Goal: Ask a question

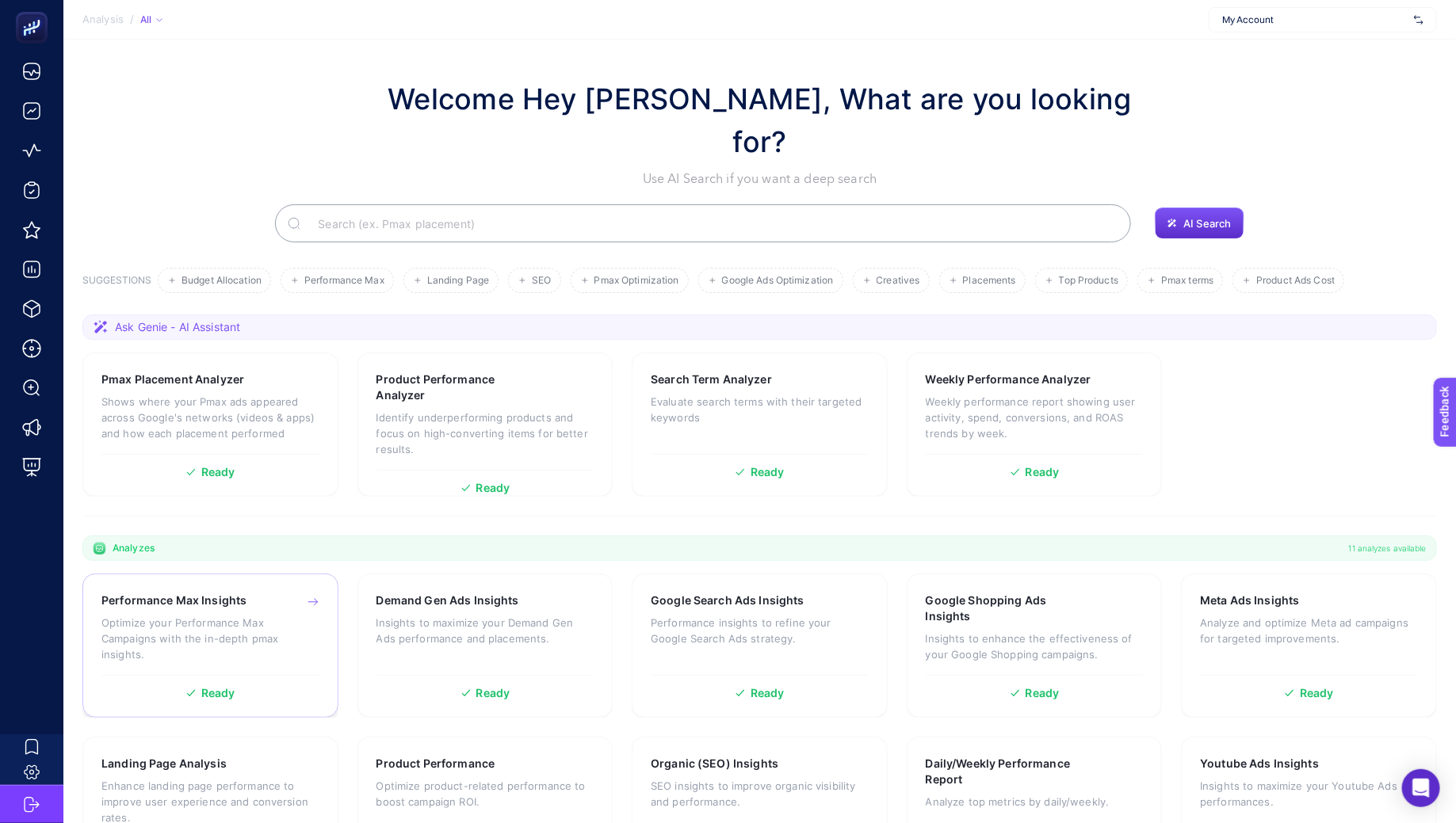
click at [187, 593] on div "Performance Max Insights Optimize your Performance Max Campaigns with the in-de…" at bounding box center [210, 634] width 218 height 82
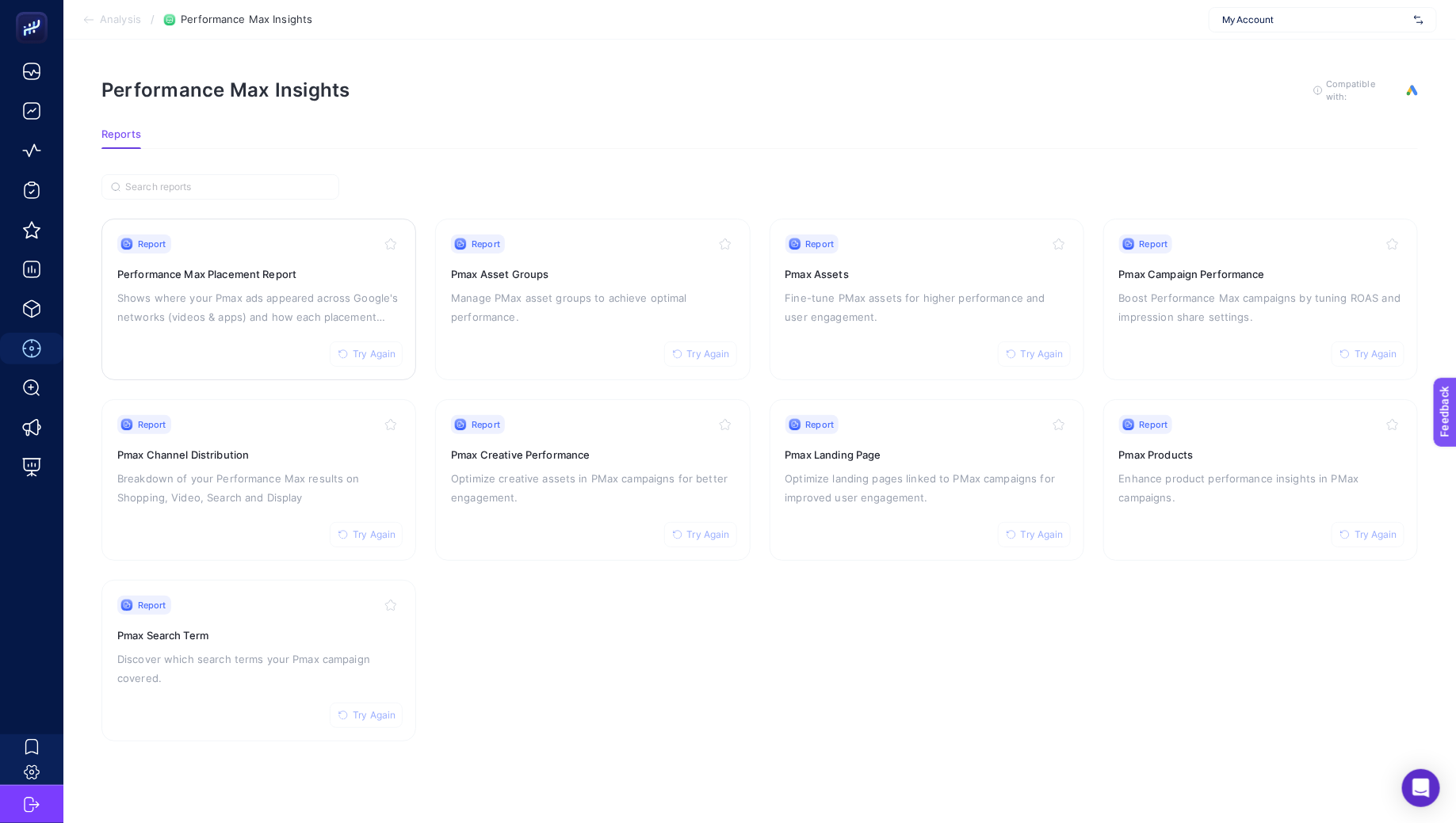
click at [255, 281] on div "Report Try Again Performance Max Placement Report Shows where your Pmax ads app…" at bounding box center [259, 299] width 283 height 130
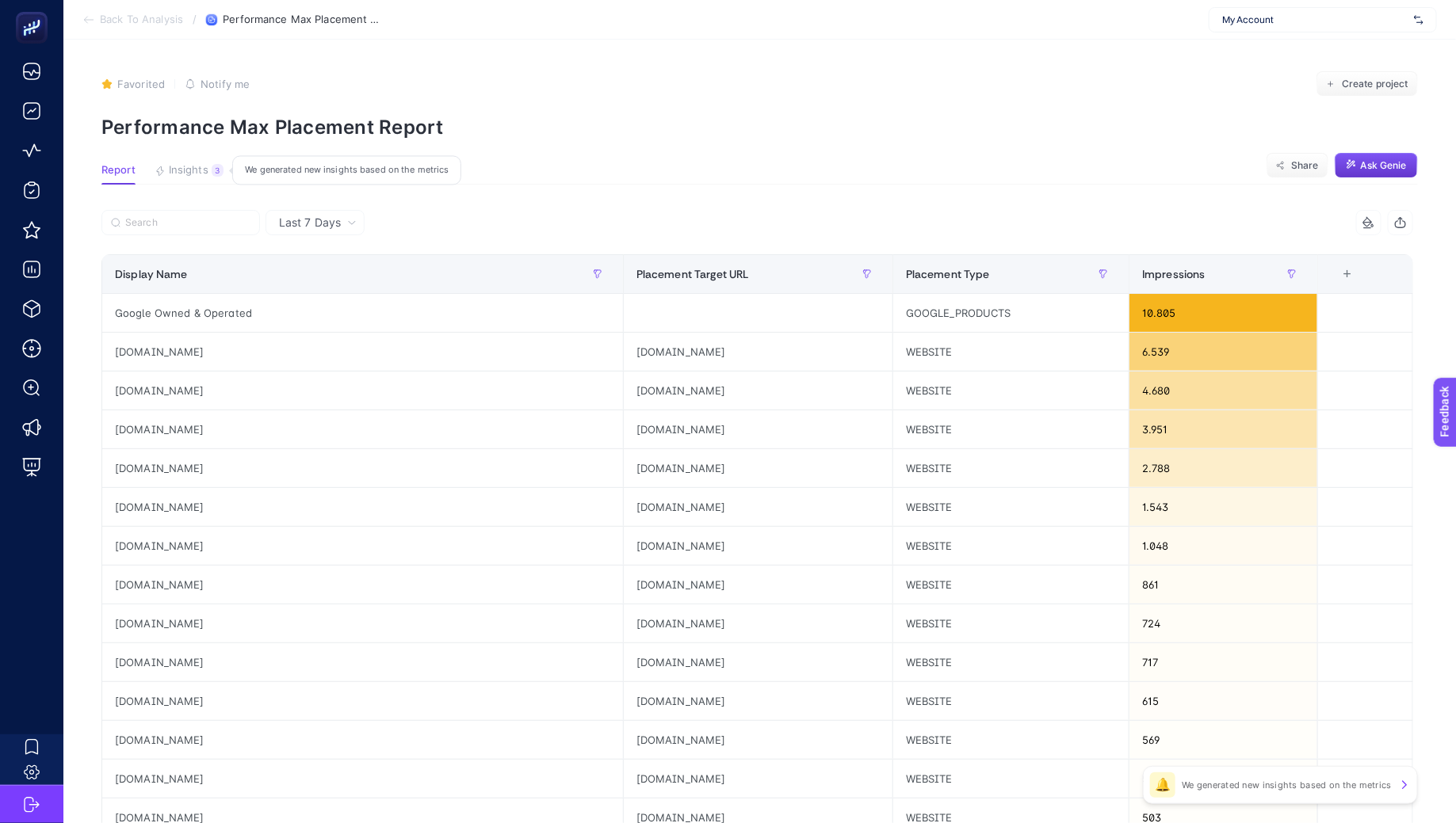
click at [1371, 172] on button "Ask Genie" at bounding box center [1376, 165] width 83 height 25
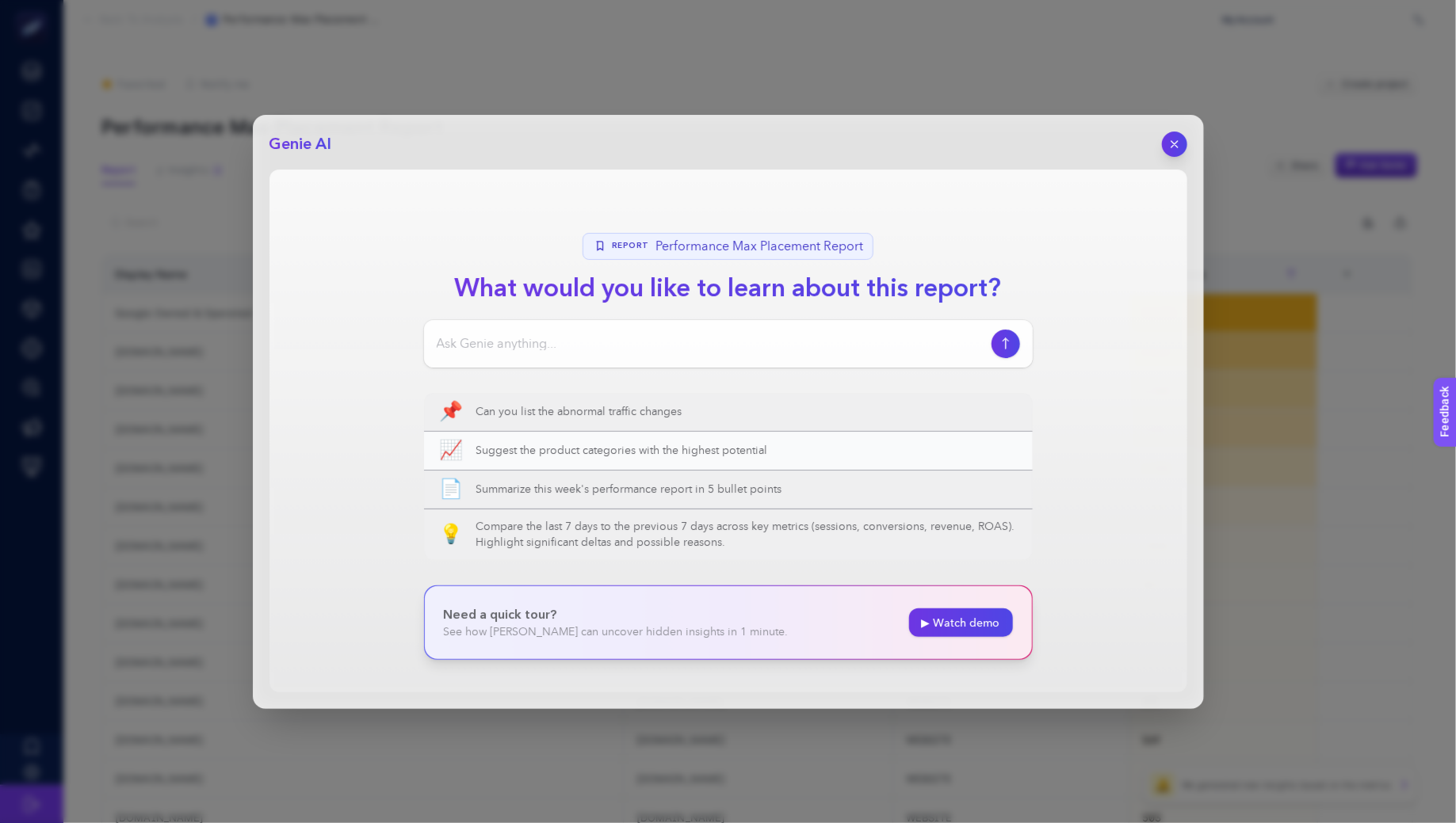
click at [733, 447] on span "Suggest the product categories with the highest potential" at bounding box center [746, 450] width 540 height 16
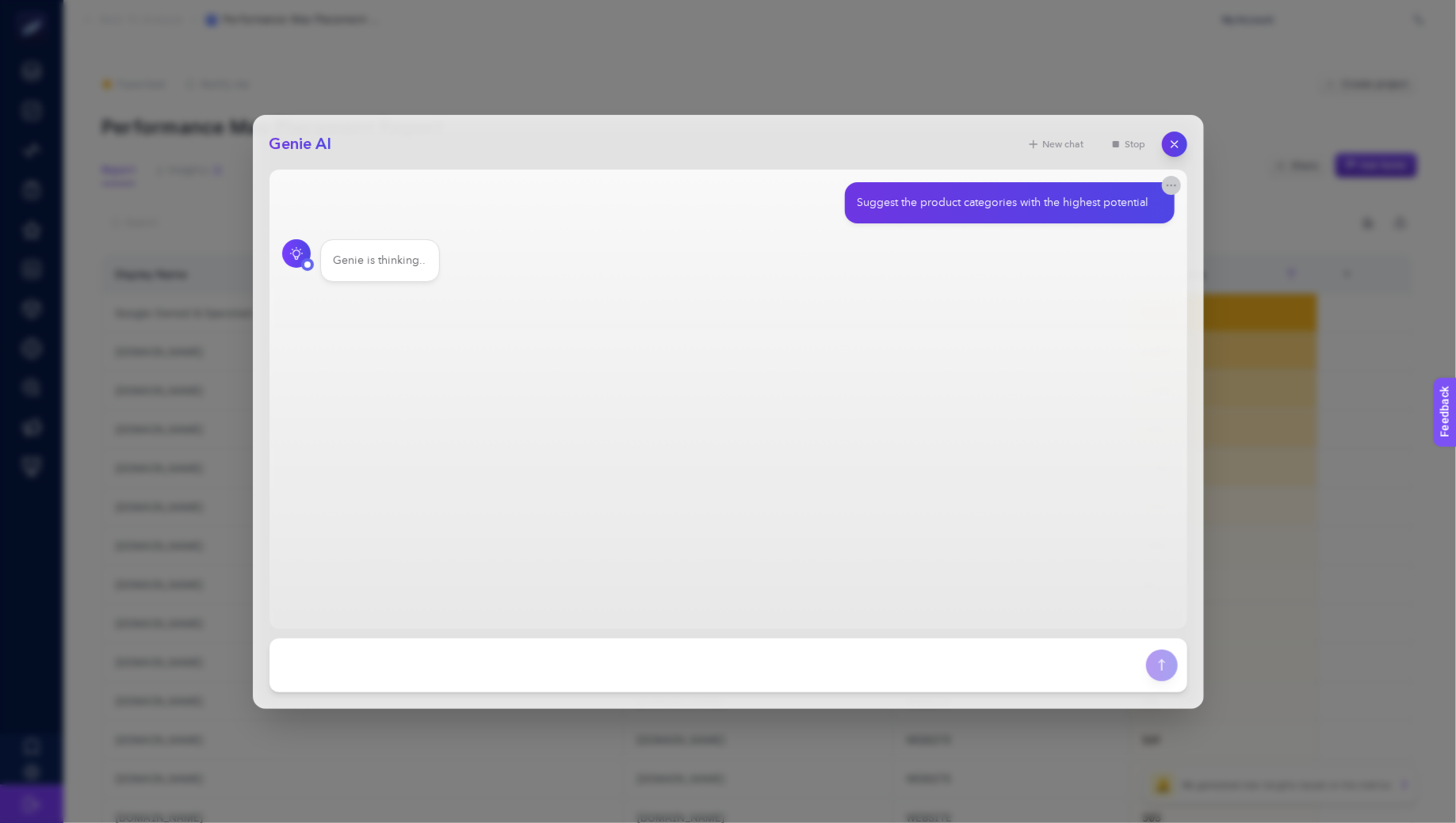
click at [1175, 188] on icon "button" at bounding box center [1171, 185] width 13 height 13
click at [1176, 188] on icon "button" at bounding box center [1171, 185] width 13 height 13
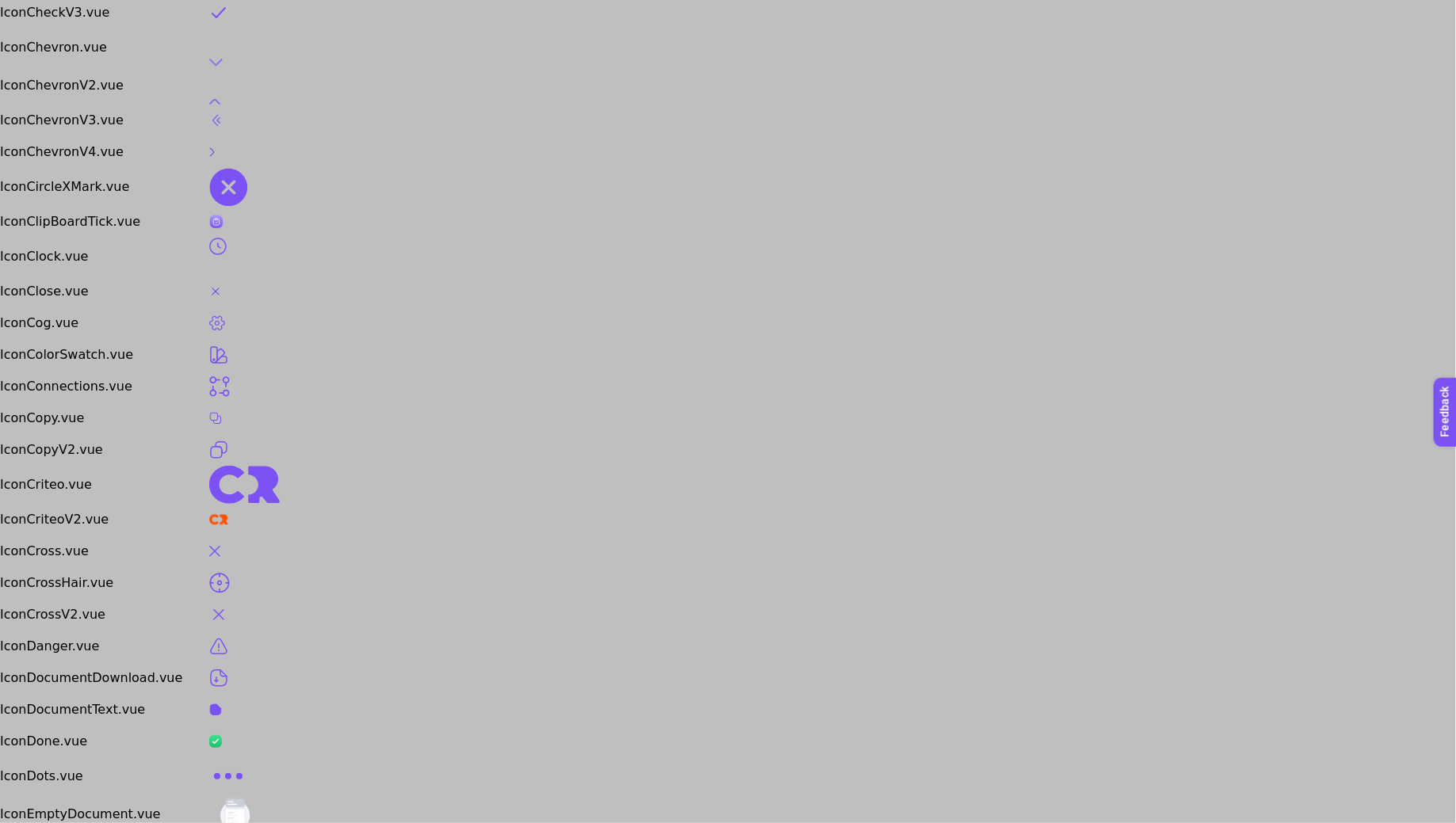
scroll to position [1181, 0]
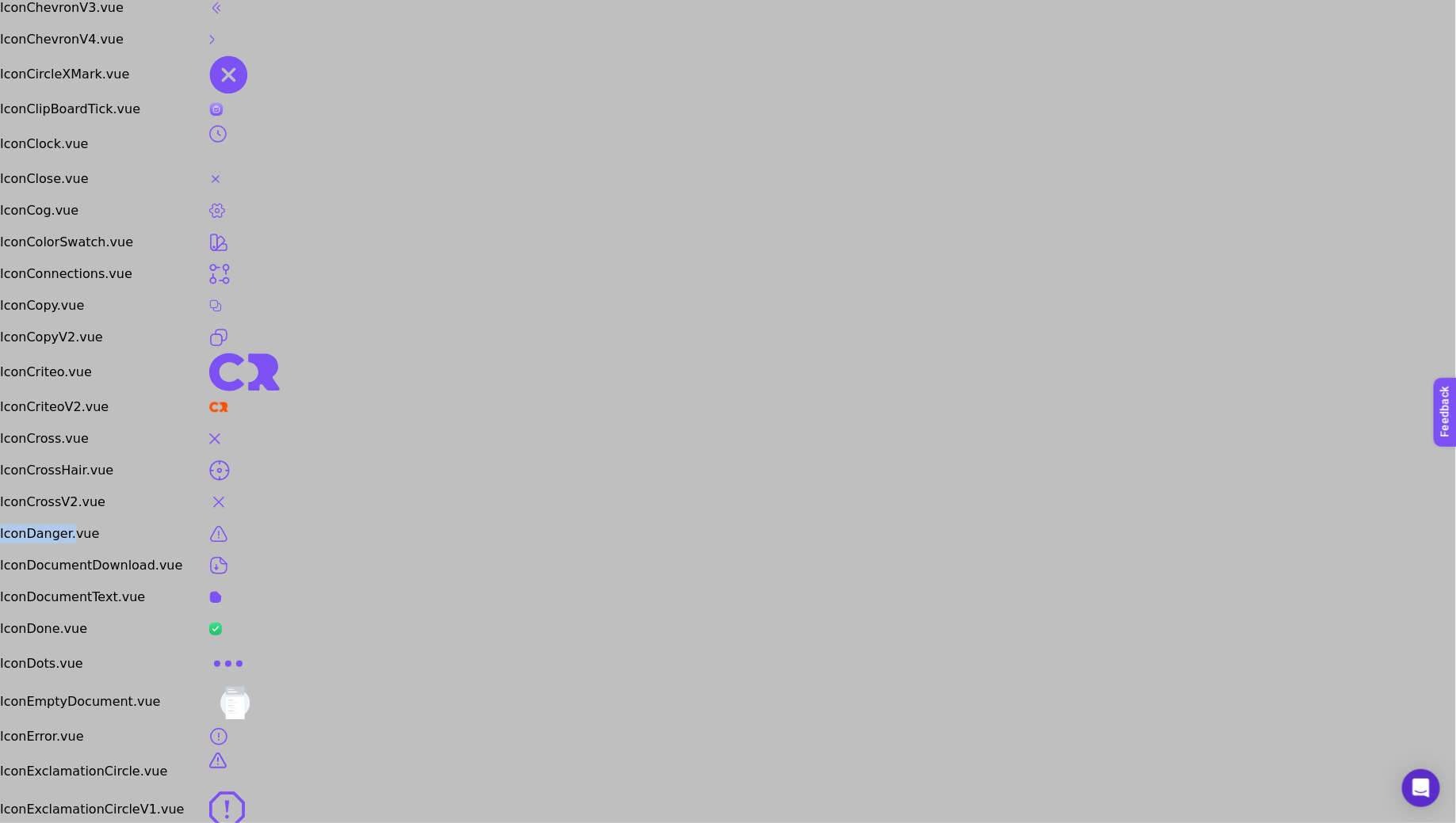
drag, startPoint x: 0, startPoint y: 536, endPoint x: 67, endPoint y: 536, distance: 67.0
click at [67, 536] on td "IconDanger.vue" at bounding box center [105, 533] width 209 height 32
copy td "IconDanger."
